Goal: Task Accomplishment & Management: Manage account settings

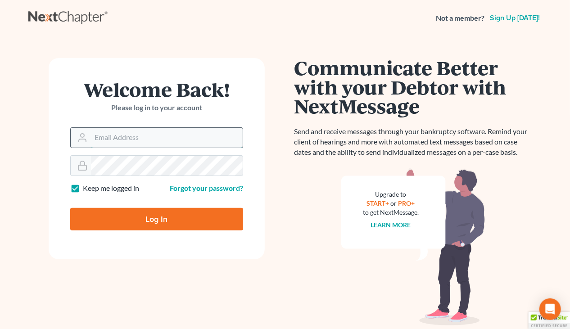
click at [137, 138] on input "Email Address" at bounding box center [167, 138] width 152 height 20
type input "[PERSON_NAME][EMAIL_ADDRESS][DOMAIN_NAME]"
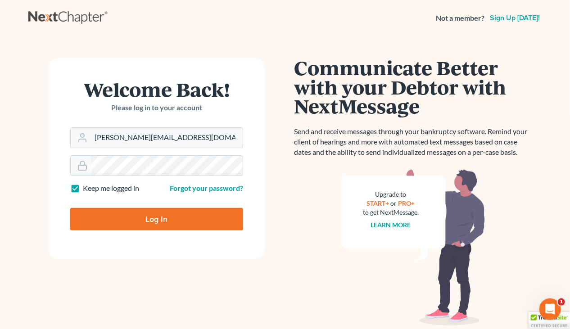
click at [144, 216] on input "Log In" at bounding box center [156, 219] width 173 height 23
type input "Thinking..."
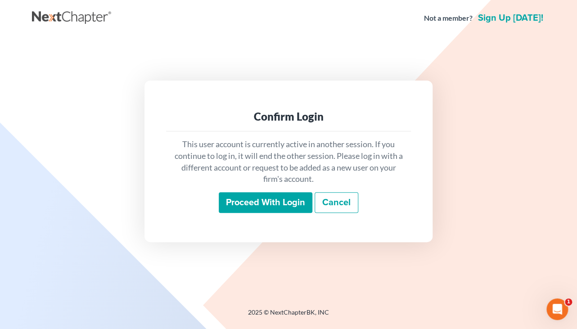
click at [248, 205] on input "Proceed with login" at bounding box center [266, 202] width 94 height 21
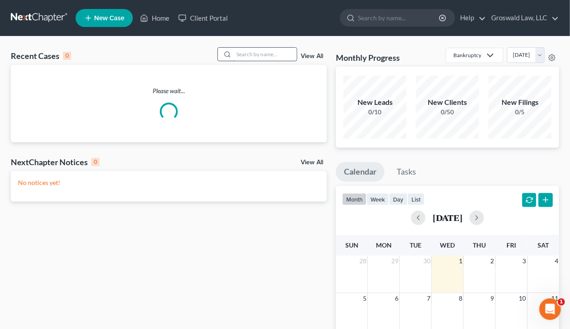
click at [252, 55] on input "search" at bounding box center [265, 54] width 63 height 13
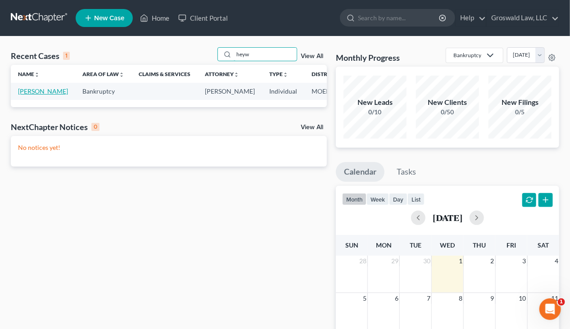
type input "heyw"
click at [23, 95] on link "[PERSON_NAME]" at bounding box center [43, 91] width 50 height 8
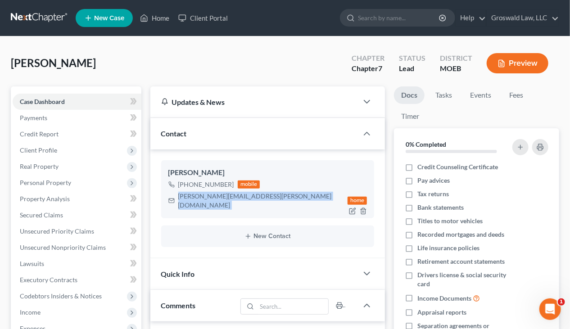
drag, startPoint x: 261, startPoint y: 198, endPoint x: 173, endPoint y: 200, distance: 88.2
click at [173, 200] on div "claudia.heywood@yahoo.com home" at bounding box center [267, 200] width 199 height 21
copy div "claudia.heywood@yahoo.com"
click at [150, 20] on link "Home" at bounding box center [154, 18] width 38 height 16
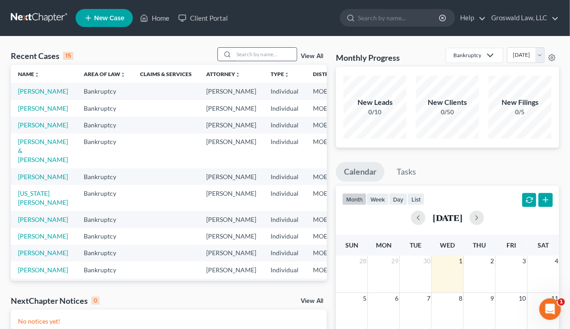
click at [250, 55] on input "search" at bounding box center [265, 54] width 63 height 13
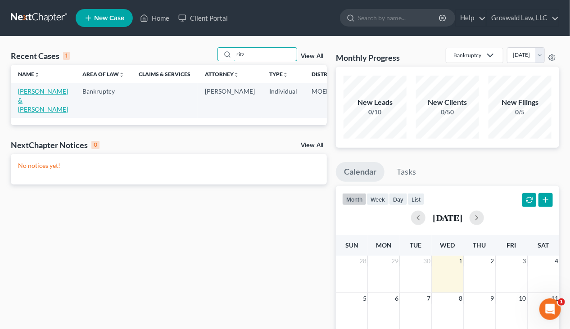
type input "ritz"
click at [29, 101] on link "Ritz, Charles & Jessica" at bounding box center [43, 100] width 50 height 26
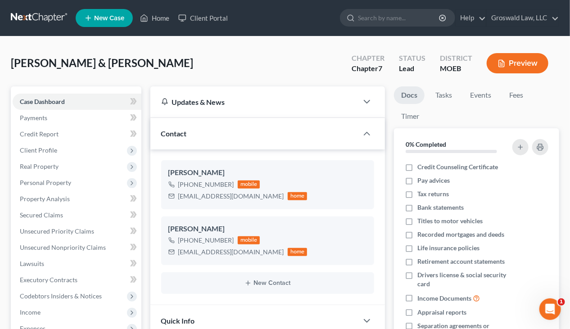
scroll to position [400, 0]
click at [72, 247] on span "Unsecured Nonpriority Claims" at bounding box center [63, 247] width 86 height 8
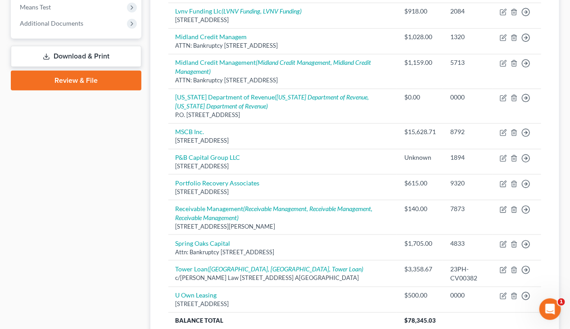
scroll to position [370, 0]
click at [110, 251] on div "Case Dashboard Payments Invoices Payments Payments Credit Report Client Profile" at bounding box center [76, 45] width 140 height 659
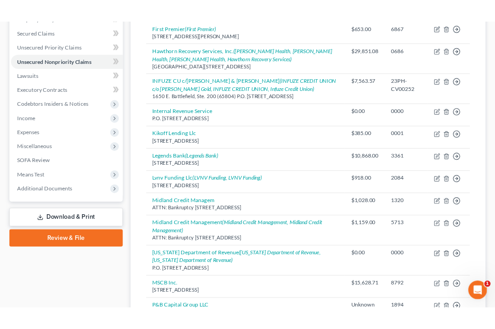
scroll to position [0, 0]
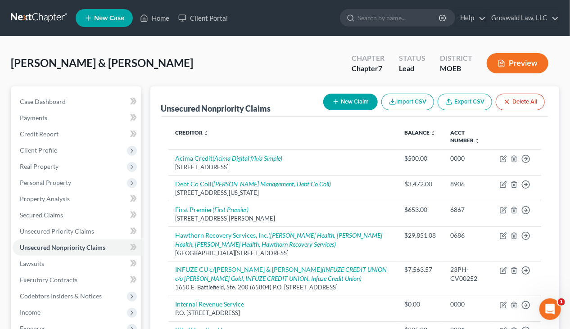
click at [360, 105] on button "New Claim" at bounding box center [350, 102] width 54 height 17
select select "2"
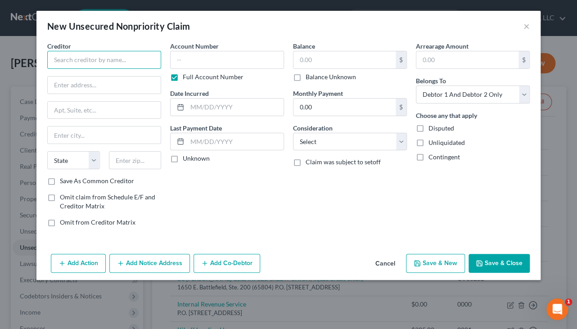
click at [110, 61] on input "text" at bounding box center [104, 60] width 114 height 18
type input "Spire Recovery Solutions, LLC"
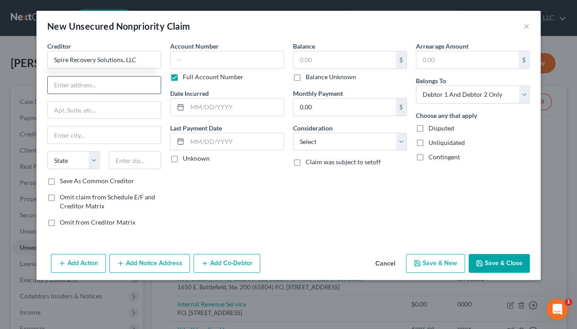
click at [92, 83] on input "text" at bounding box center [104, 85] width 113 height 17
type input "57 Canal Street, Ste. 302"
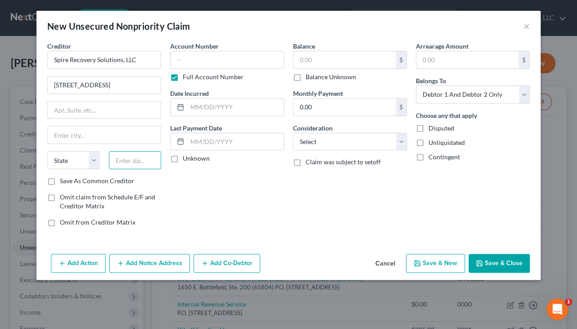
click at [140, 163] on input "text" at bounding box center [135, 160] width 53 height 18
type input "14094"
type input "Lockport"
select select "35"
click at [96, 171] on div "State AL AK AR AZ CA CO CT DE DC FL GA GU HI ID IL IN IA KS KY LA ME MD MA MI M…" at bounding box center [104, 163] width 123 height 25
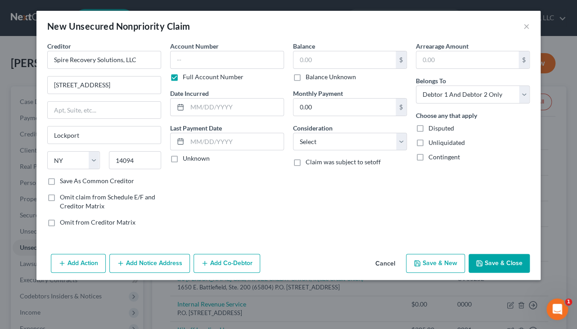
click at [96, 183] on label "Save As Common Creditor" at bounding box center [97, 180] width 74 height 9
click at [69, 182] on input "Save As Common Creditor" at bounding box center [66, 179] width 6 height 6
checkbox input "true"
click at [222, 61] on input "text" at bounding box center [227, 60] width 114 height 18
type input "3886"
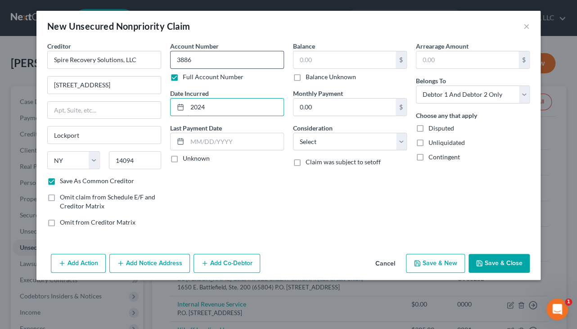
type input "2024"
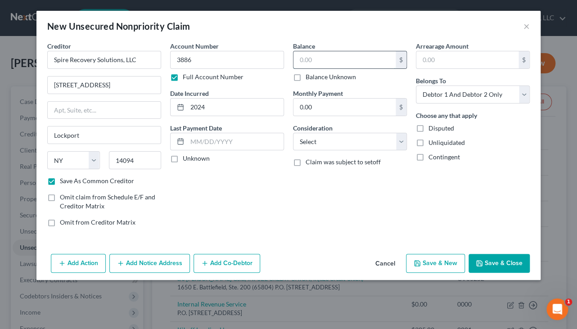
click at [334, 57] on input "text" at bounding box center [344, 59] width 102 height 17
type input "7,128.71"
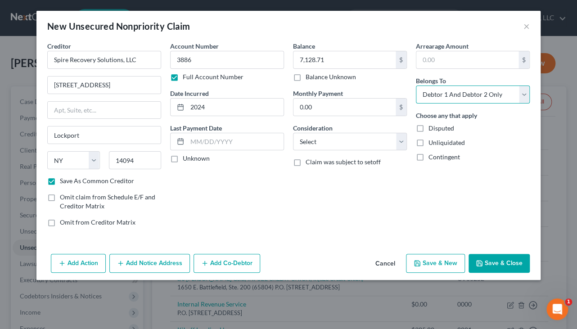
click at [446, 97] on select "Select Debtor 1 Only Debtor 2 Only Debtor 1 And Debtor 2 Only At Least One Of T…" at bounding box center [473, 95] width 114 height 18
select select "1"
click at [416, 86] on select "Select Debtor 1 Only Debtor 2 Only Debtor 1 And Debtor 2 Only At Least One Of T…" at bounding box center [473, 95] width 114 height 18
click at [247, 205] on div "Account Number 3886 Full Account Number Date Incurred 2024 Last Payment Date Un…" at bounding box center [227, 137] width 123 height 193
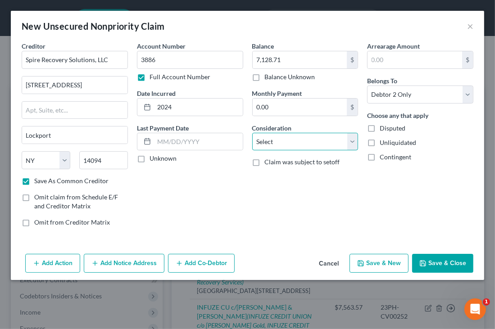
click at [292, 140] on select "Select Cable / Satellite Services Collection Agency Credit Card Debt Debt Couns…" at bounding box center [305, 142] width 106 height 18
select select "14"
click at [252, 133] on select "Select Cable / Satellite Services Collection Agency Credit Card Debt Debt Couns…" at bounding box center [305, 142] width 106 height 18
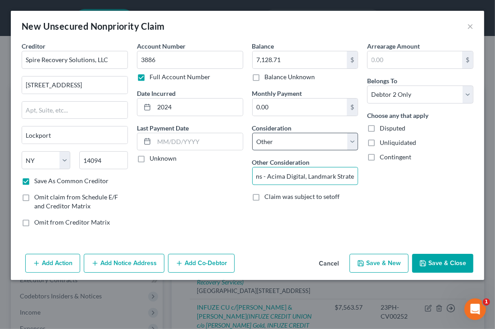
scroll to position [0, 28]
type input "collections - Acima Digital, Landmark Strategy"
click at [443, 263] on button "Save & Close" at bounding box center [442, 263] width 61 height 19
checkbox input "false"
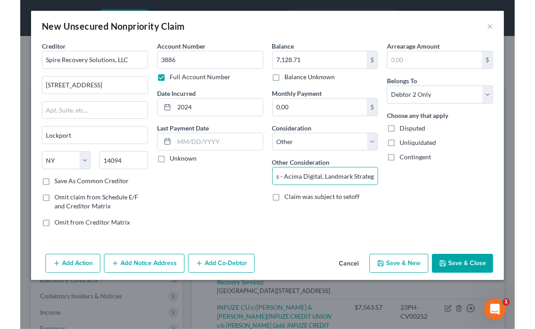
scroll to position [0, 0]
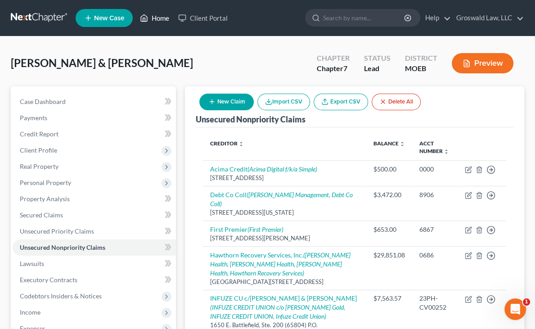
click at [145, 17] on icon at bounding box center [144, 18] width 8 height 11
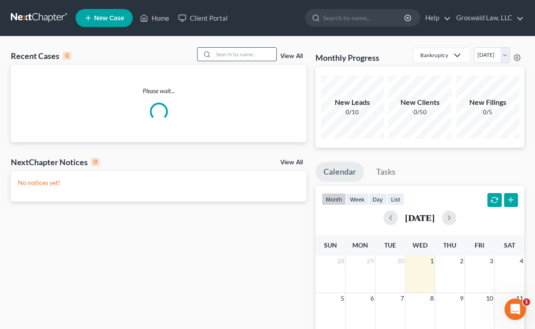
click at [239, 55] on input "search" at bounding box center [244, 54] width 63 height 13
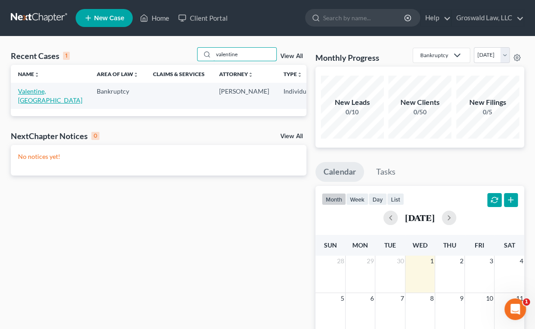
type input "valentine"
click at [32, 99] on link "Valentine, Kenya" at bounding box center [50, 95] width 64 height 17
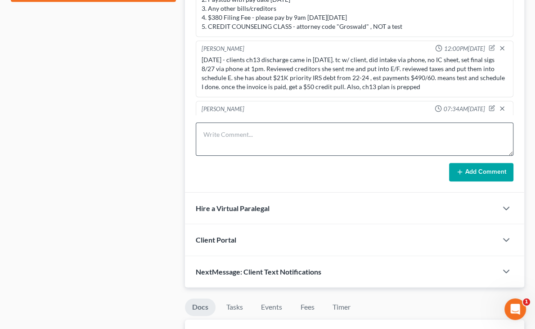
scroll to position [421, 0]
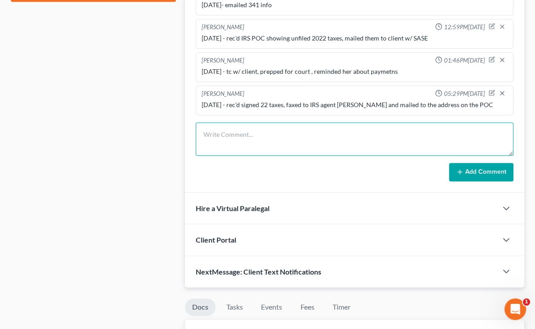
click at [196, 153] on textarea at bounding box center [355, 138] width 318 height 33
type textarea "9"
type textarea "10/1/25 - rec'd amended IRS POC showing all taxes filed and $22.9K priority debt"
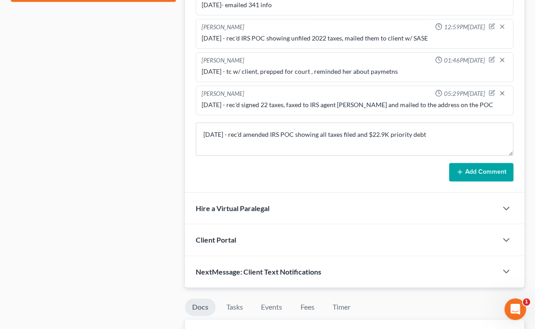
click at [449, 176] on button "Add Comment" at bounding box center [481, 172] width 64 height 19
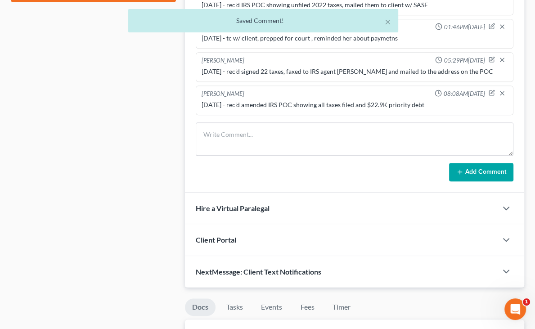
scroll to position [463, 0]
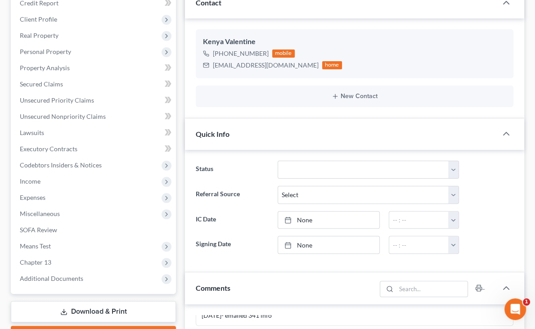
scroll to position [0, 0]
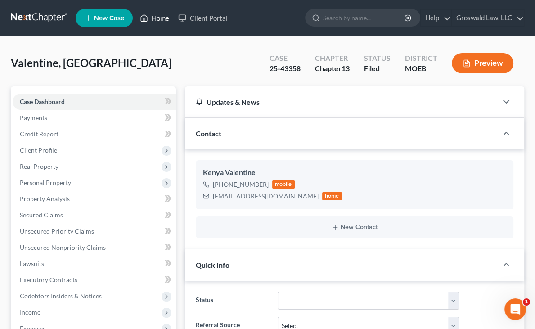
click at [148, 15] on icon at bounding box center [144, 18] width 8 height 11
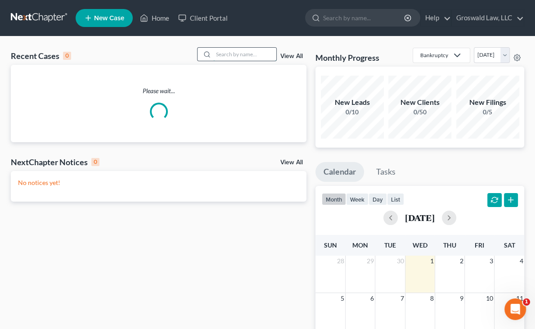
click at [231, 52] on input "search" at bounding box center [244, 54] width 63 height 13
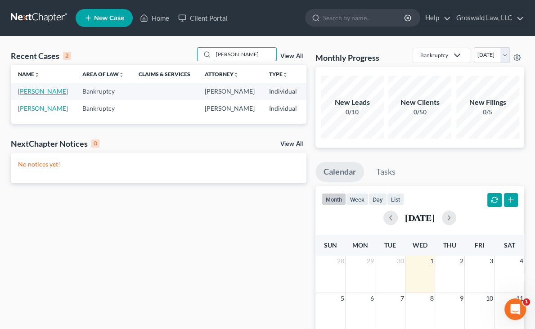
type input "malone"
click at [26, 90] on link "Malone, Lisa" at bounding box center [43, 91] width 50 height 8
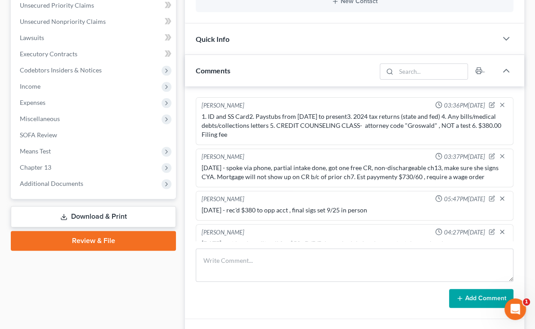
scroll to position [258, 0]
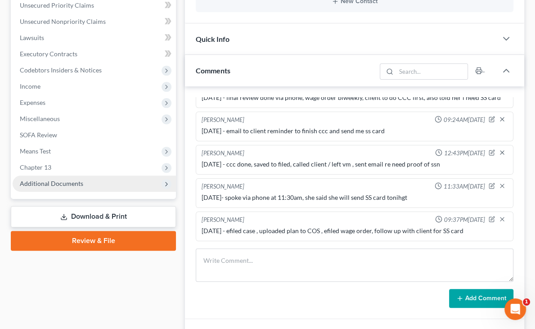
click at [49, 186] on span "Additional Documents" at bounding box center [51, 184] width 63 height 8
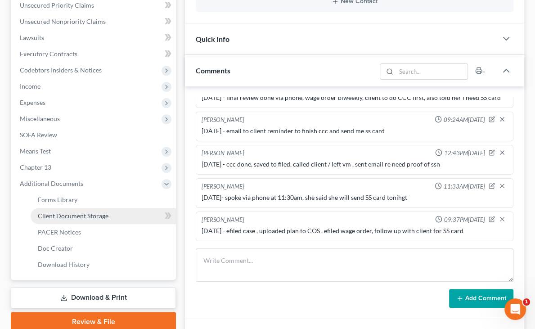
click at [58, 218] on span "Client Document Storage" at bounding box center [73, 216] width 71 height 8
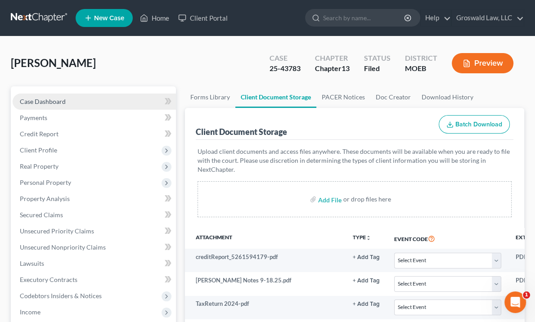
click at [37, 101] on span "Case Dashboard" at bounding box center [43, 102] width 46 height 8
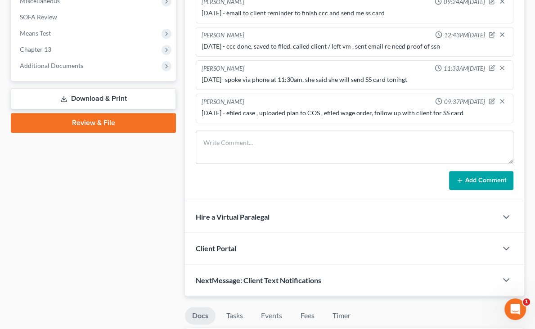
scroll to position [343, 0]
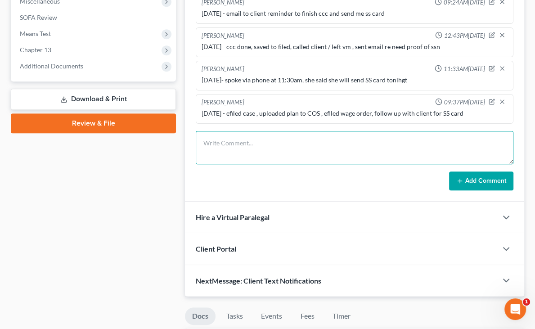
click at [199, 154] on textarea at bounding box center [355, 147] width 318 height 33
type textarea "10/1/25 - rec'd ss card"
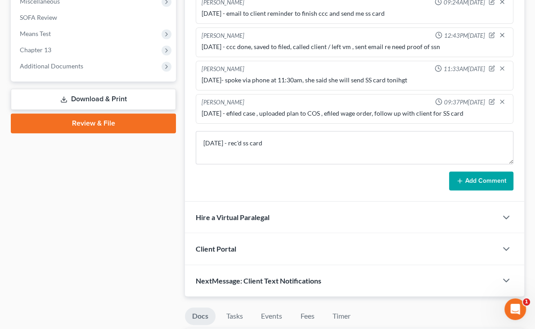
click at [449, 180] on button "Add Comment" at bounding box center [481, 180] width 64 height 19
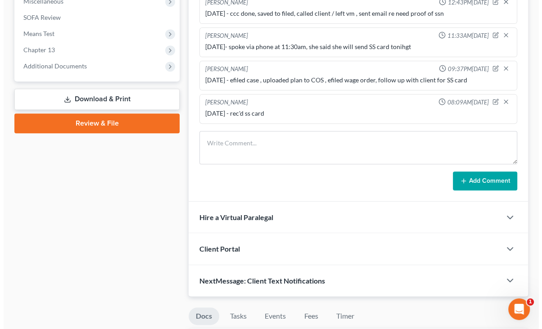
scroll to position [0, 126]
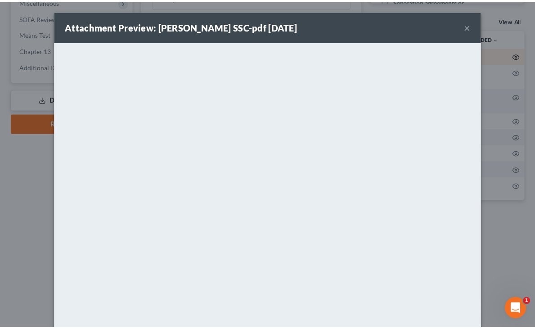
scroll to position [0, 124]
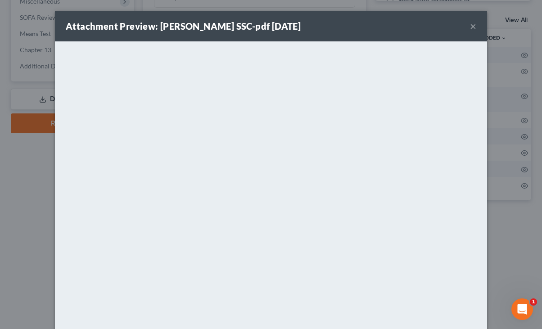
click at [471, 27] on button "×" at bounding box center [473, 26] width 6 height 11
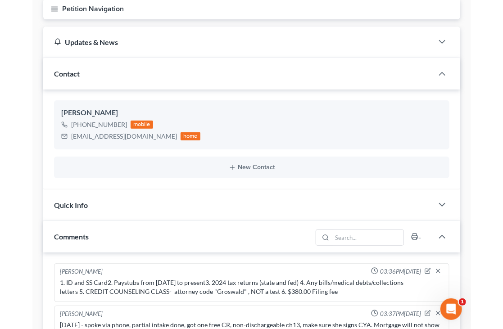
scroll to position [0, 0]
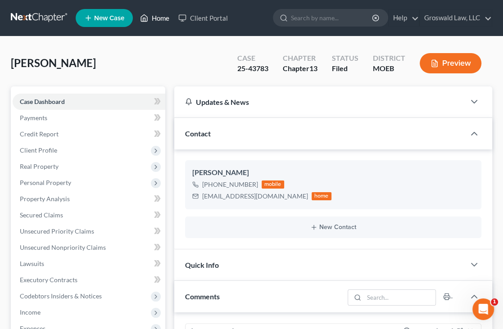
click at [148, 18] on icon at bounding box center [144, 18] width 8 height 11
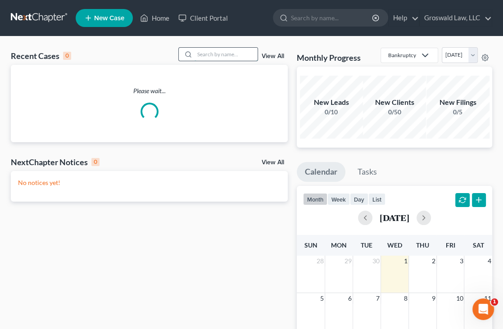
click at [211, 55] on input "search" at bounding box center [225, 54] width 63 height 13
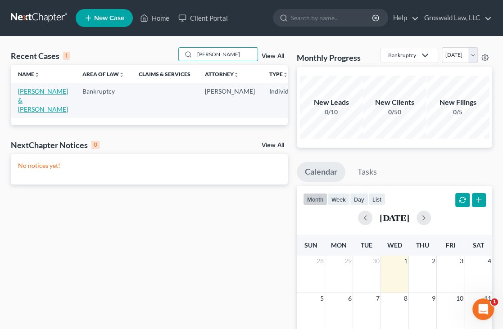
type input "delia"
click at [29, 101] on link "Delia, Michael & Mary" at bounding box center [43, 100] width 50 height 26
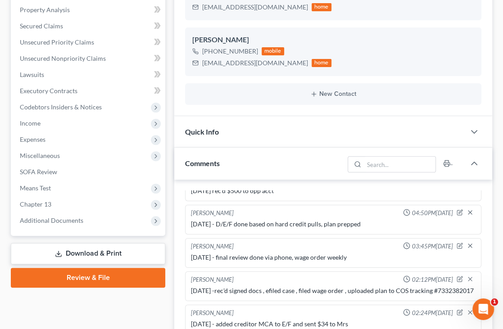
scroll to position [205, 0]
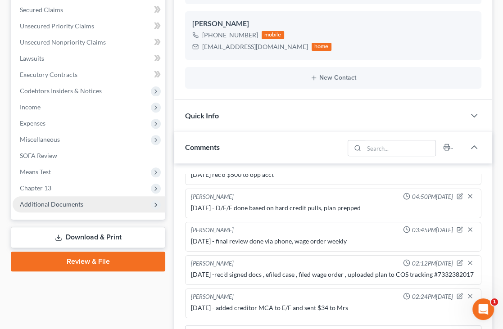
click at [52, 205] on span "Additional Documents" at bounding box center [51, 204] width 63 height 8
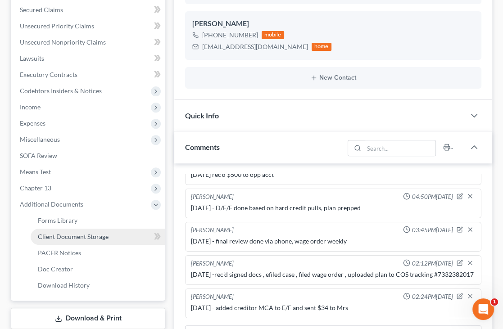
click at [59, 237] on span "Client Document Storage" at bounding box center [73, 237] width 71 height 8
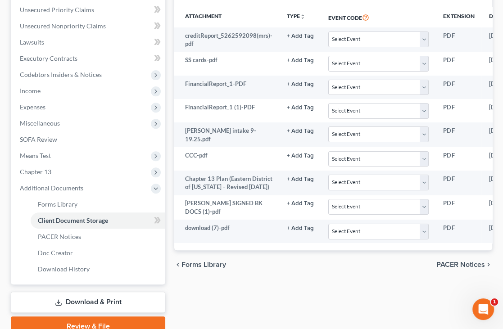
scroll to position [262, 0]
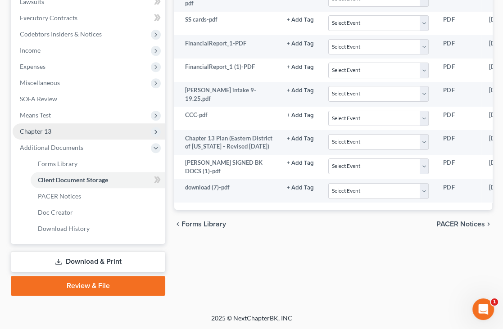
click at [41, 134] on span "Chapter 13" at bounding box center [36, 131] width 32 height 8
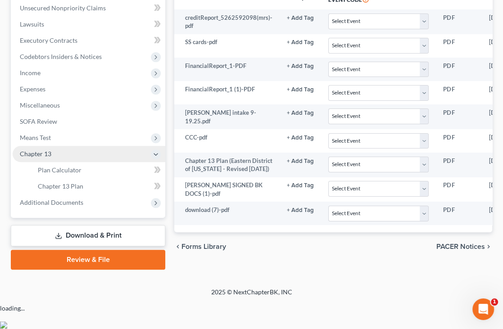
scroll to position [217, 0]
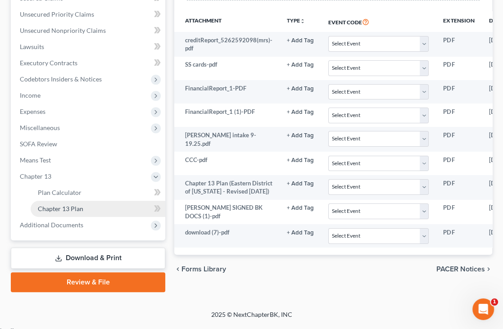
click at [85, 209] on link "Chapter 13 Plan" at bounding box center [98, 209] width 135 height 16
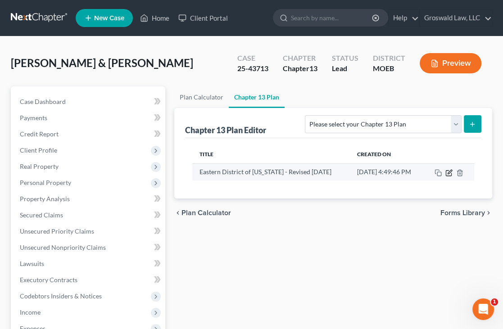
click at [448, 173] on icon "button" at bounding box center [449, 172] width 4 height 4
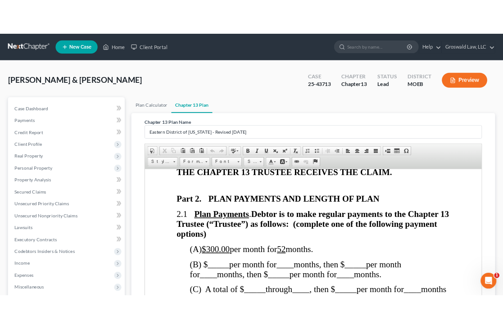
scroll to position [1221, 0]
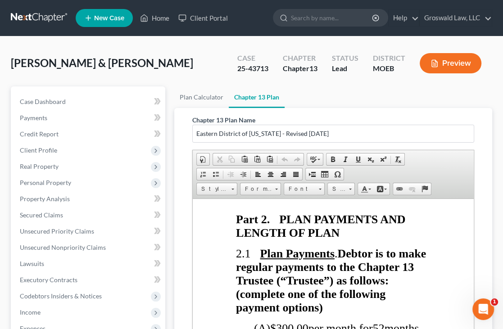
click at [497, 212] on div "Delia, Michael & Mary Upgraded Case 25-43713 Chapter Chapter 13 Status Lead Dis…" at bounding box center [251, 281] width 503 height 491
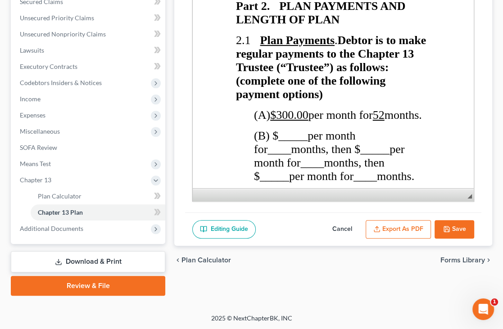
click at [341, 221] on button "Cancel" at bounding box center [342, 229] width 40 height 19
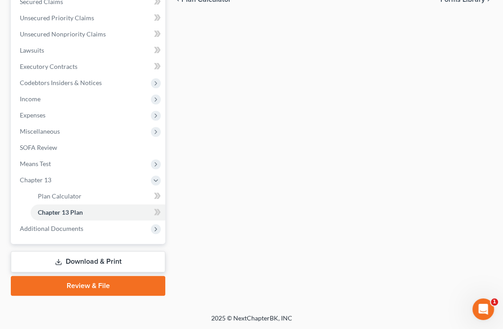
scroll to position [0, 0]
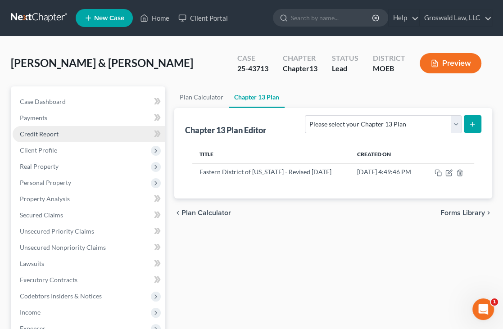
click at [36, 136] on span "Credit Report" at bounding box center [39, 134] width 39 height 8
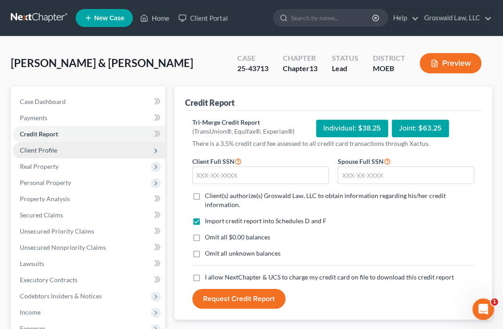
click at [40, 154] on span "Client Profile" at bounding box center [89, 150] width 153 height 16
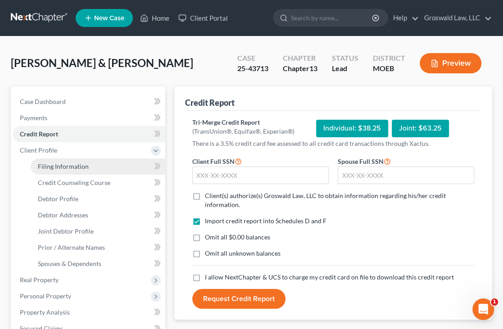
click at [54, 165] on span "Filing Information" at bounding box center [63, 166] width 51 height 8
select select "1"
select select "3"
select select "26"
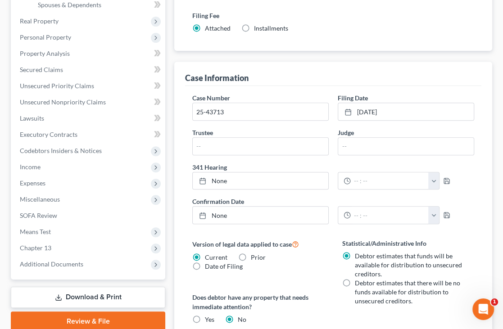
scroll to position [259, 0]
click at [410, 72] on div "Case Information" at bounding box center [333, 73] width 296 height 24
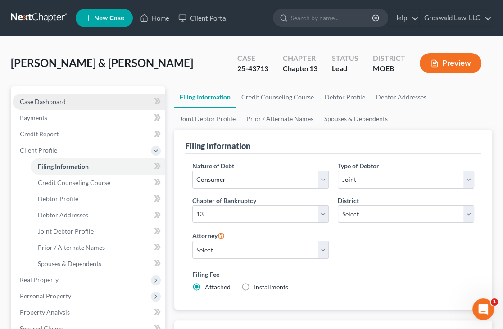
click at [49, 100] on span "Case Dashboard" at bounding box center [43, 102] width 46 height 8
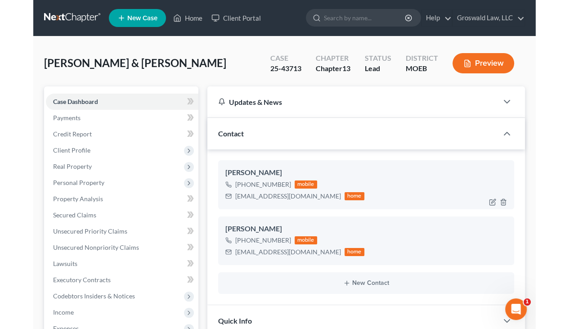
scroll to position [165, 0]
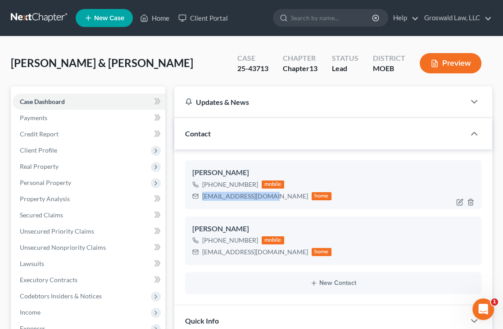
drag, startPoint x: 270, startPoint y: 198, endPoint x: 197, endPoint y: 200, distance: 72.9
click at [197, 200] on div "deliamary16@gmail.com home" at bounding box center [261, 196] width 139 height 12
copy div "deliamary16@gmail.com"
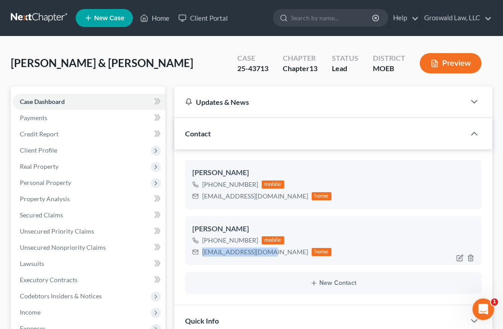
drag, startPoint x: 269, startPoint y: 251, endPoint x: 198, endPoint y: 252, distance: 70.7
click at [198, 252] on div "mdaces1929@gmail.com home" at bounding box center [261, 252] width 139 height 12
copy div "mdaces1929@gmail.com"
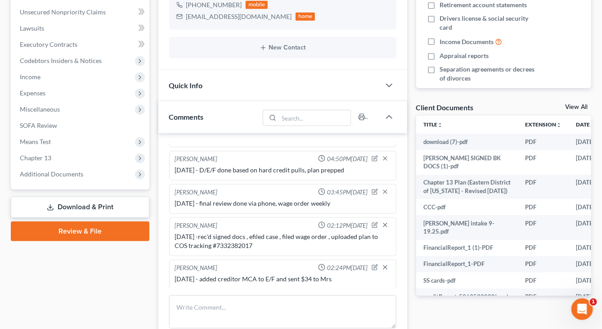
scroll to position [236, 0]
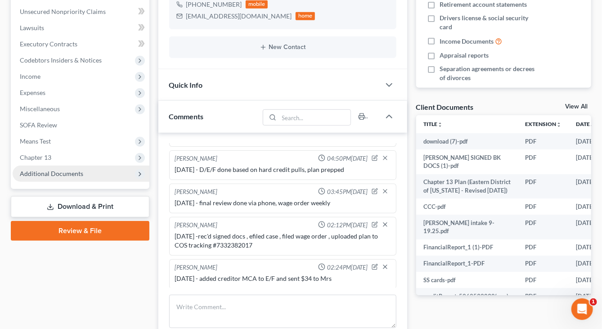
click at [54, 170] on span "Additional Documents" at bounding box center [51, 174] width 63 height 8
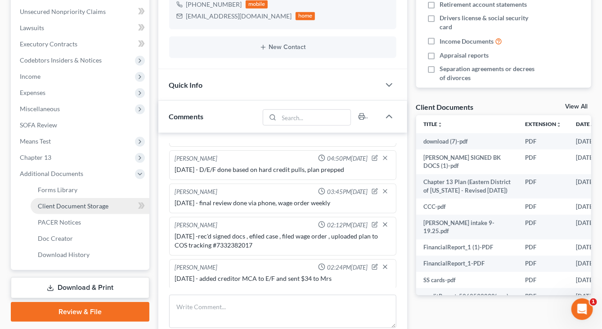
click at [81, 207] on span "Client Document Storage" at bounding box center [73, 206] width 71 height 8
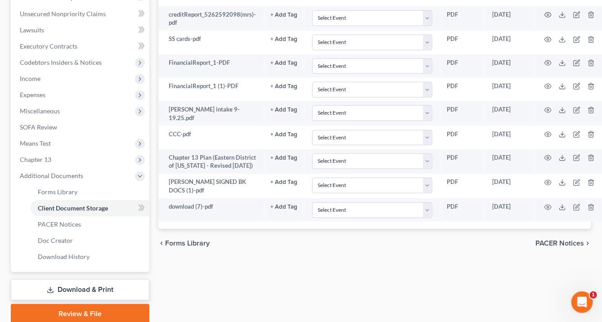
scroll to position [234, 0]
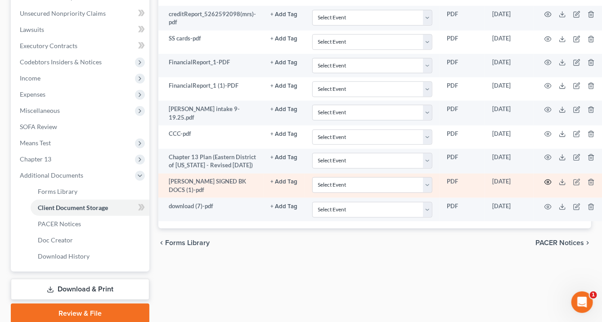
click at [545, 186] on icon "button" at bounding box center [548, 182] width 7 height 7
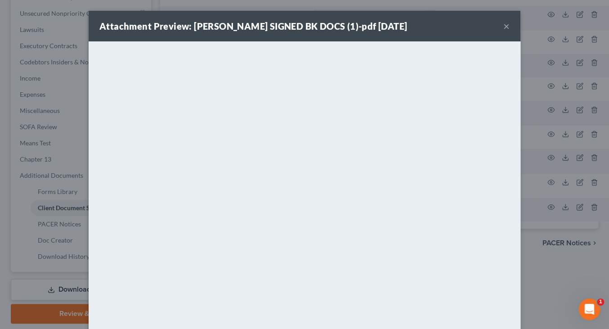
click at [504, 28] on button "×" at bounding box center [507, 26] width 6 height 11
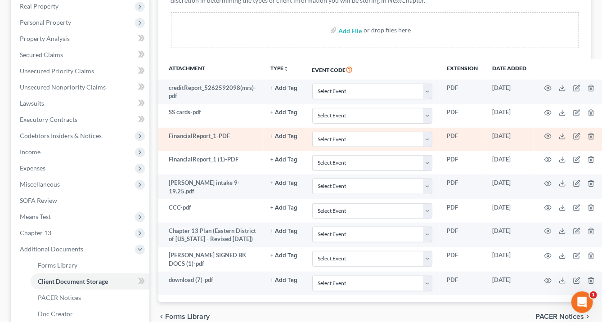
scroll to position [160, 5]
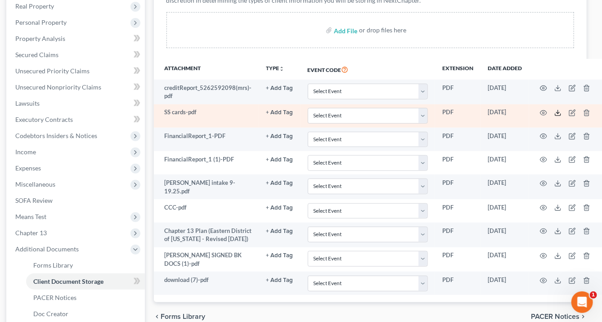
click at [554, 114] on icon at bounding box center [557, 112] width 7 height 7
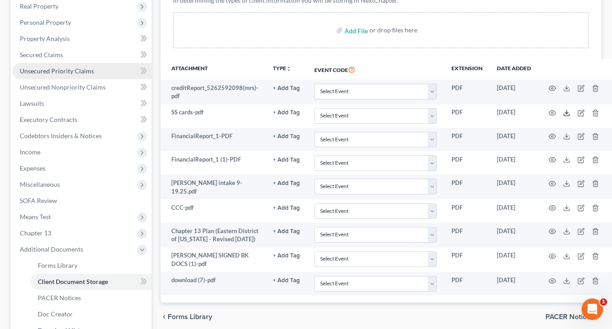
scroll to position [0, 0]
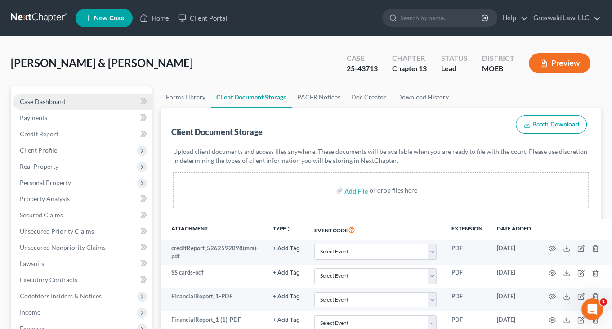
click at [52, 98] on span "Case Dashboard" at bounding box center [43, 102] width 46 height 8
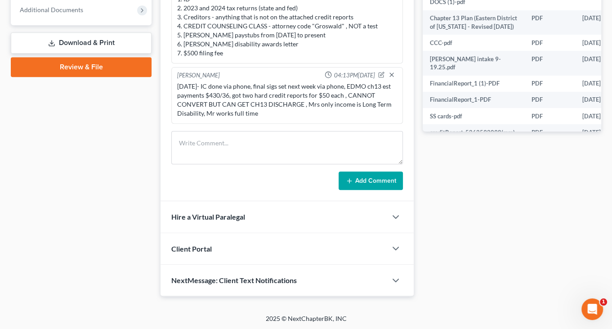
scroll to position [174, 0]
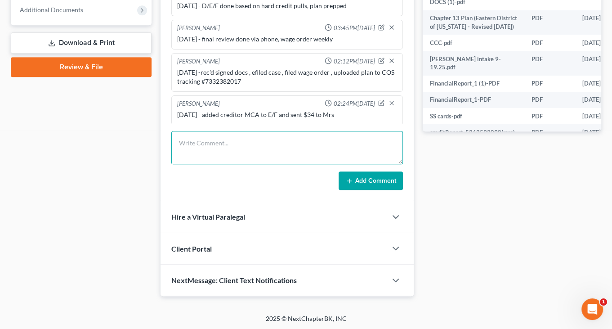
click at [254, 144] on textarea at bounding box center [287, 147] width 232 height 33
type textarea "10/1/25 - emailed 341 info to clients and sent all docs to trustee"
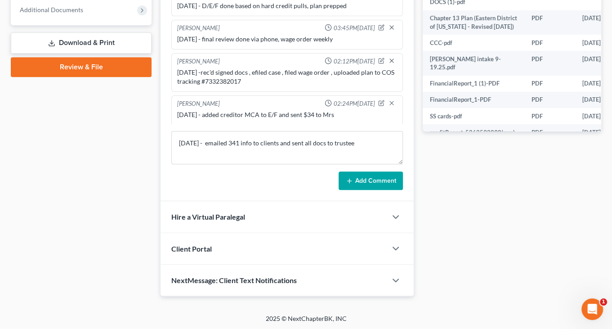
click at [370, 180] on button "Add Comment" at bounding box center [371, 180] width 64 height 19
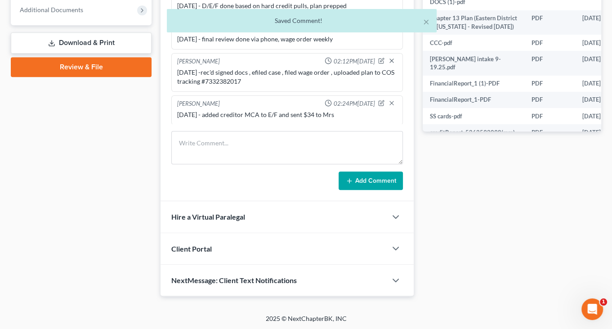
scroll to position [207, 0]
